Goal: Task Accomplishment & Management: Manage account settings

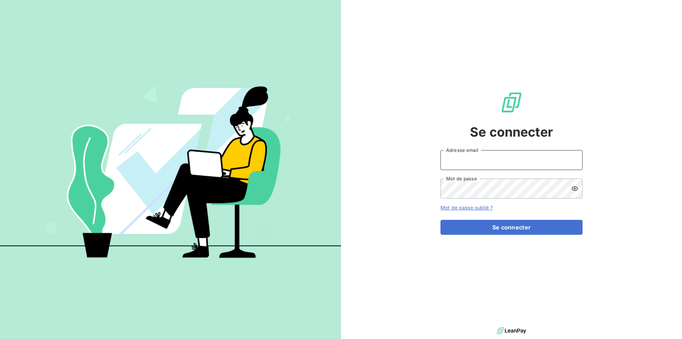
click at [470, 165] on input "Adresse email" at bounding box center [511, 160] width 142 height 20
type input "[PERSON_NAME][EMAIL_ADDRESS][DOMAIN_NAME]"
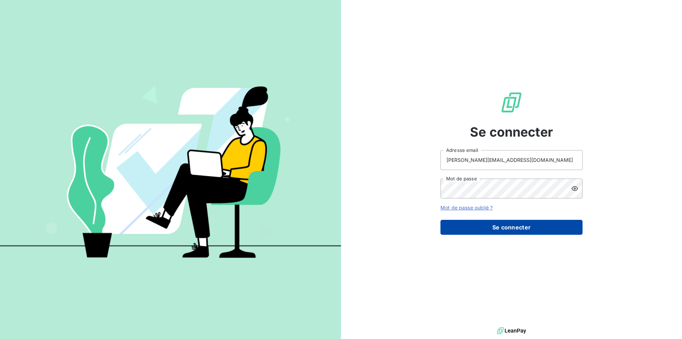
click at [513, 230] on button "Se connecter" at bounding box center [511, 227] width 142 height 15
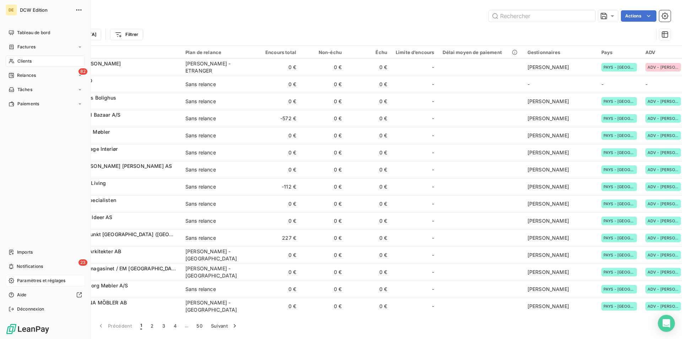
click at [32, 278] on span "Paramètres et réglages" at bounding box center [41, 280] width 48 height 6
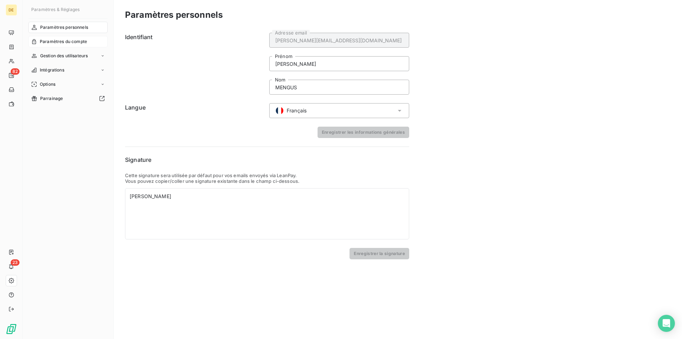
click at [61, 43] on span "Paramètres du compte" at bounding box center [63, 41] width 47 height 6
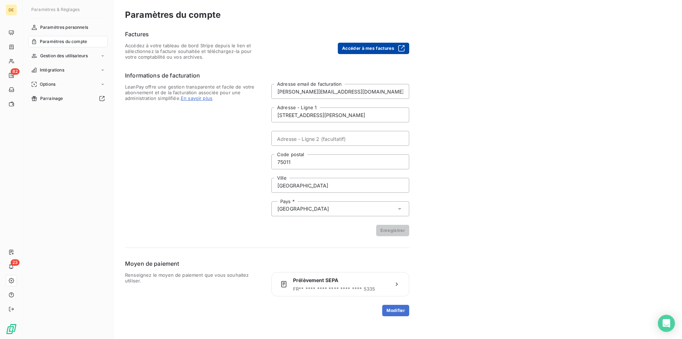
click at [357, 50] on button "Accéder à mes factures" at bounding box center [373, 48] width 71 height 11
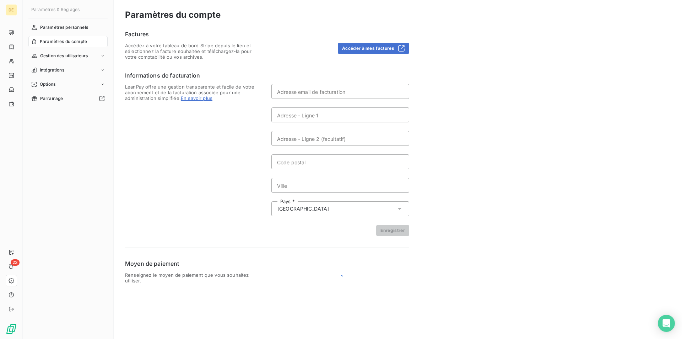
type input "[PERSON_NAME][EMAIL_ADDRESS][DOMAIN_NAME]"
type input "[STREET_ADDRESS][PERSON_NAME]"
type input "75011"
type input "PARIS"
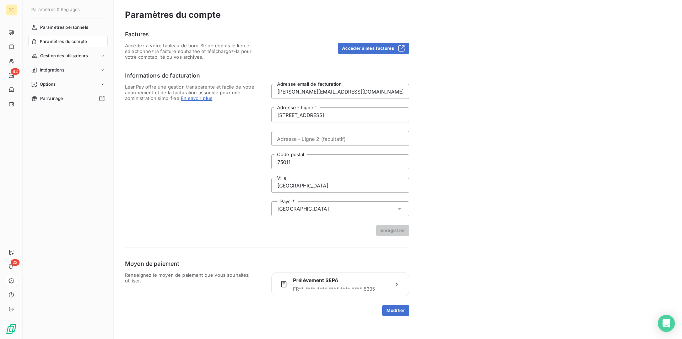
click at [679, 32] on div "Paramètres du compte Factures Accédez à votre tableau de bord Stripe depuis le …" at bounding box center [398, 169] width 568 height 339
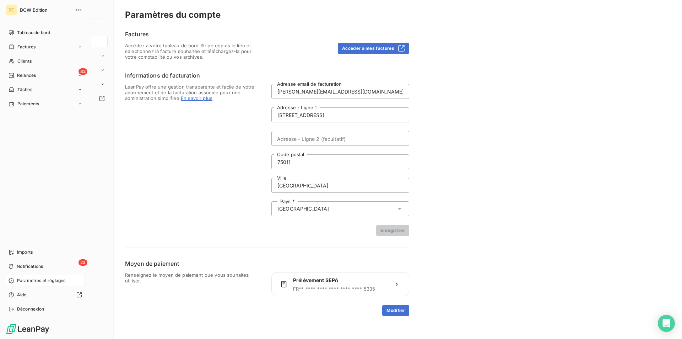
click at [39, 10] on span "DCW Edition" at bounding box center [45, 10] width 51 height 6
